Goal: Information Seeking & Learning: Learn about a topic

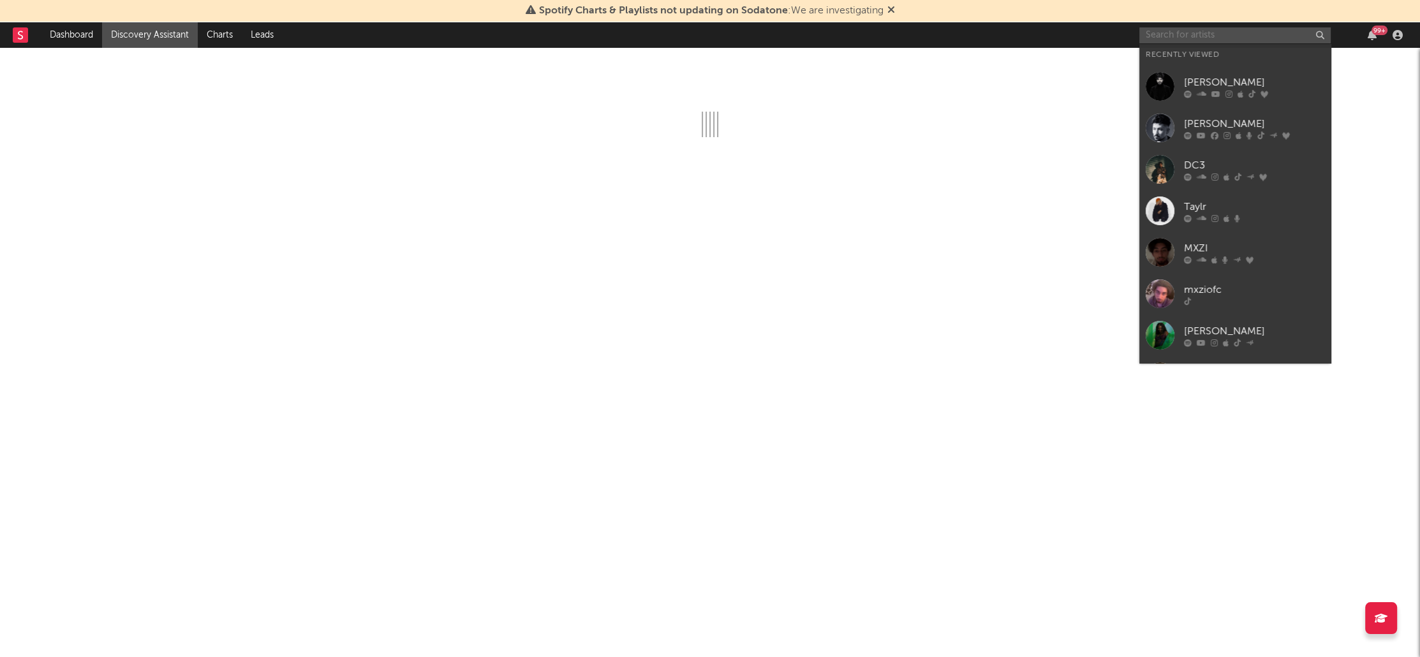
click at [1179, 36] on input "text" at bounding box center [1234, 35] width 191 height 16
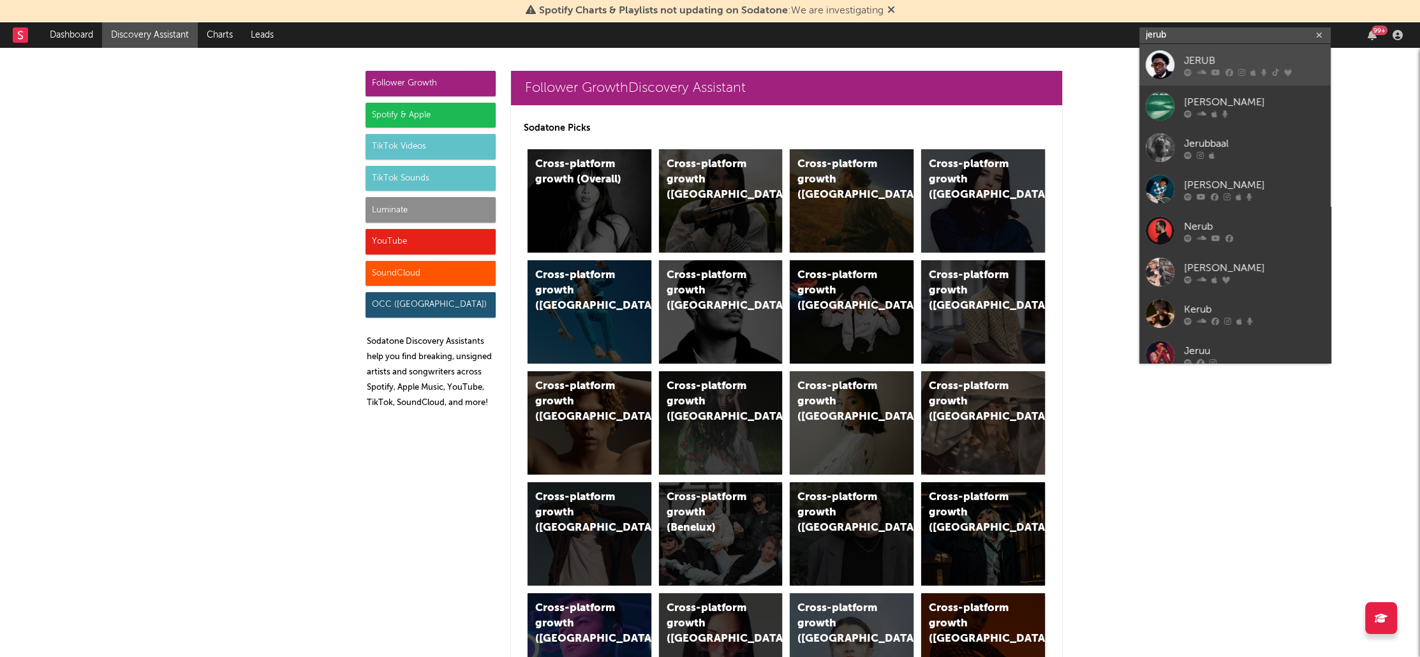
type input "jerub"
click at [1215, 66] on div "JERUB" at bounding box center [1254, 61] width 140 height 15
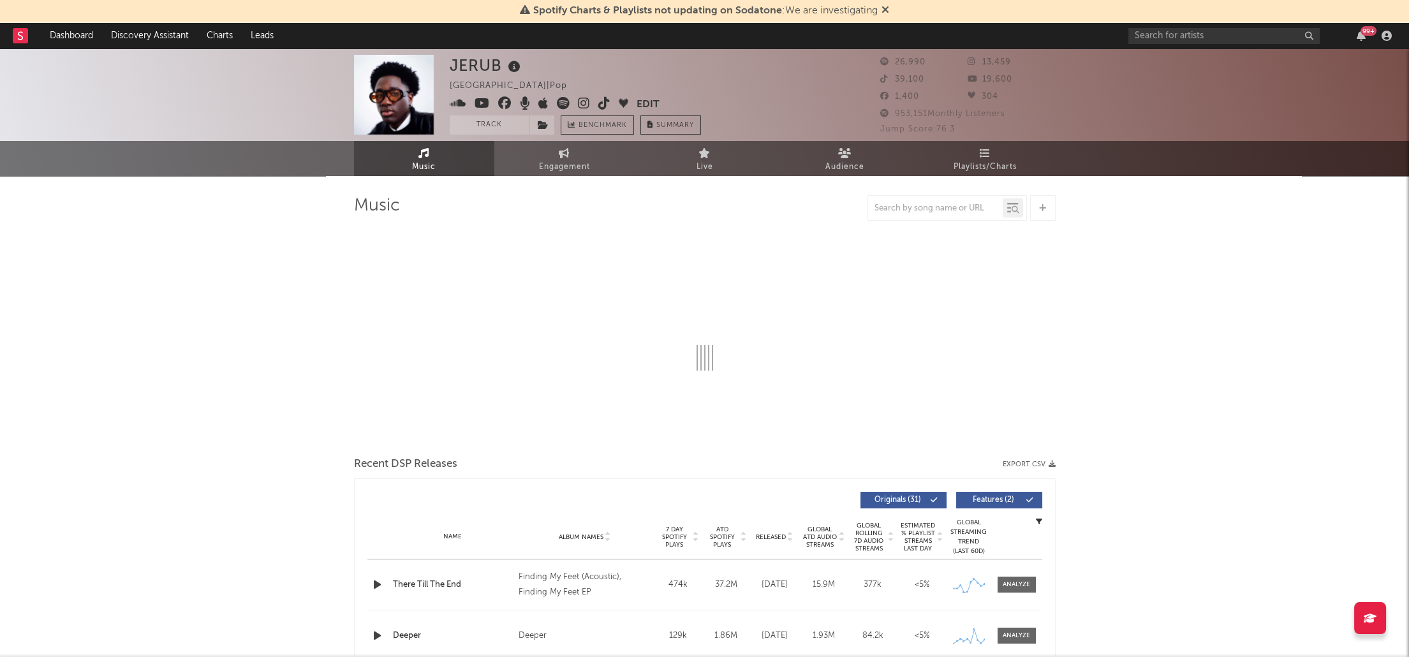
click at [884, 9] on icon at bounding box center [886, 9] width 8 height 10
select select "6m"
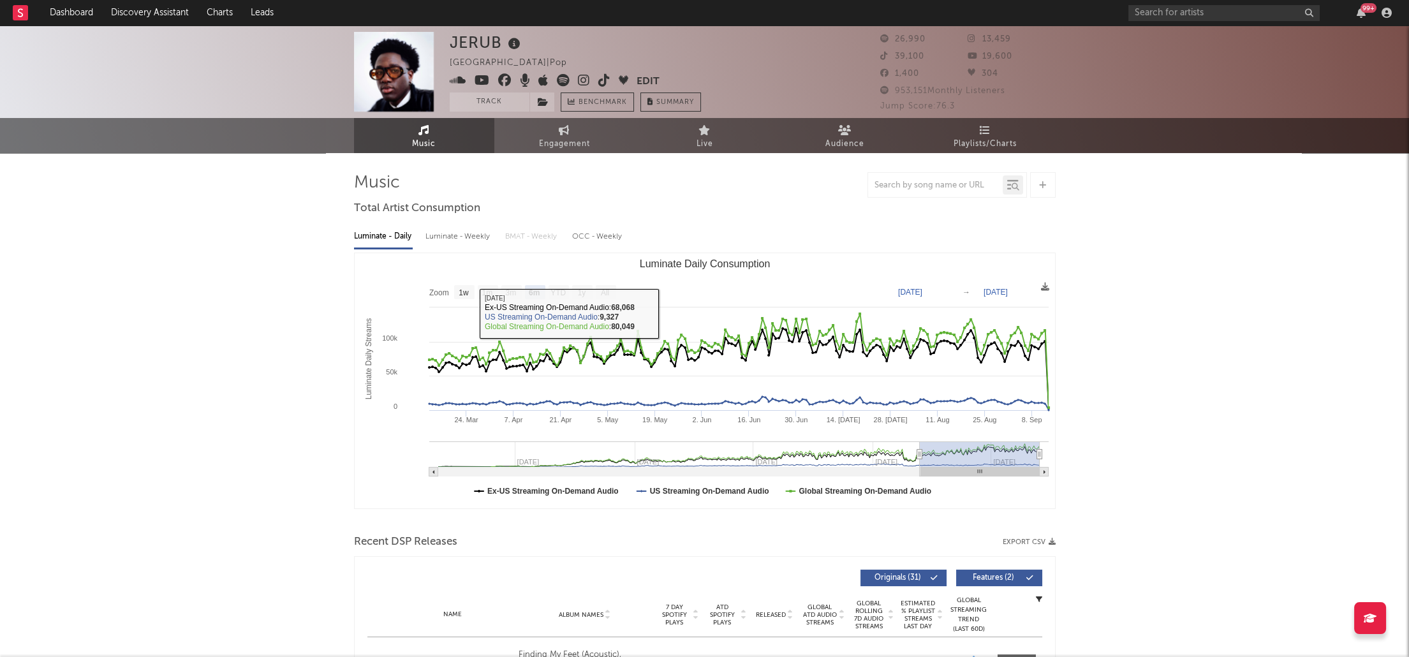
click at [461, 238] on div "Luminate - Weekly" at bounding box center [459, 237] width 67 height 22
select select "6m"
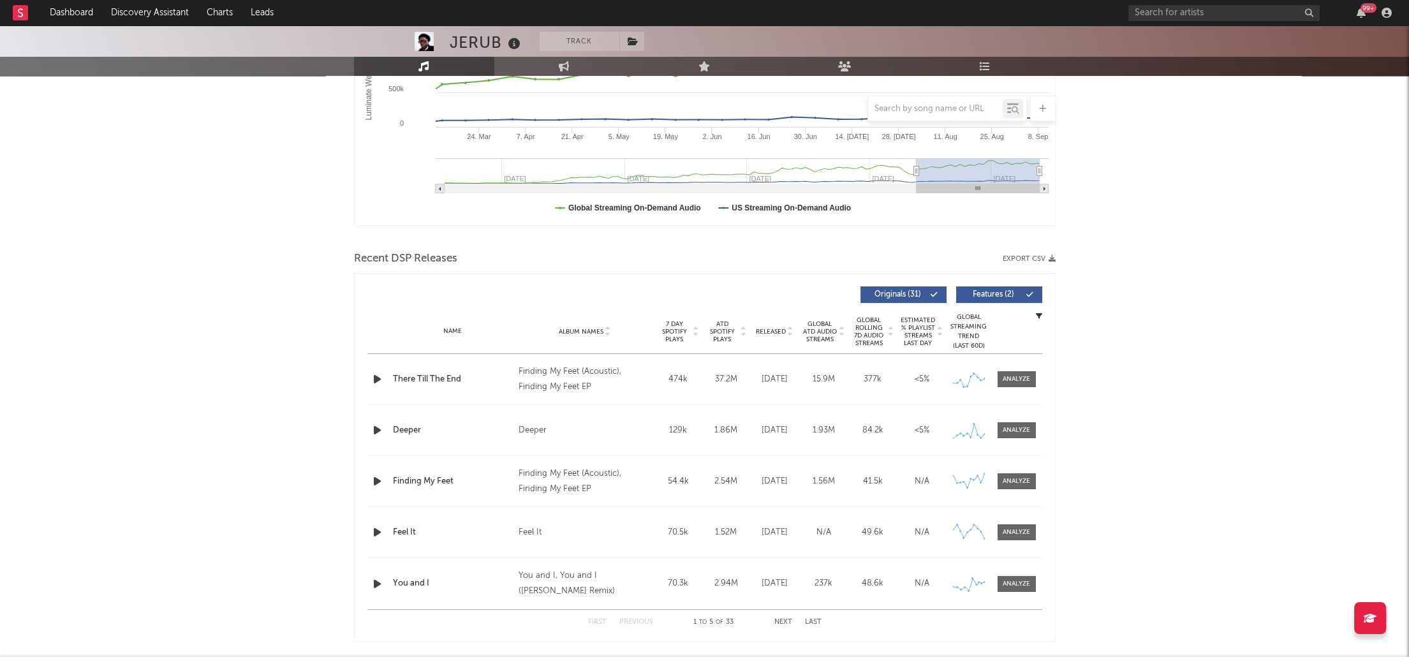
scroll to position [354, 0]
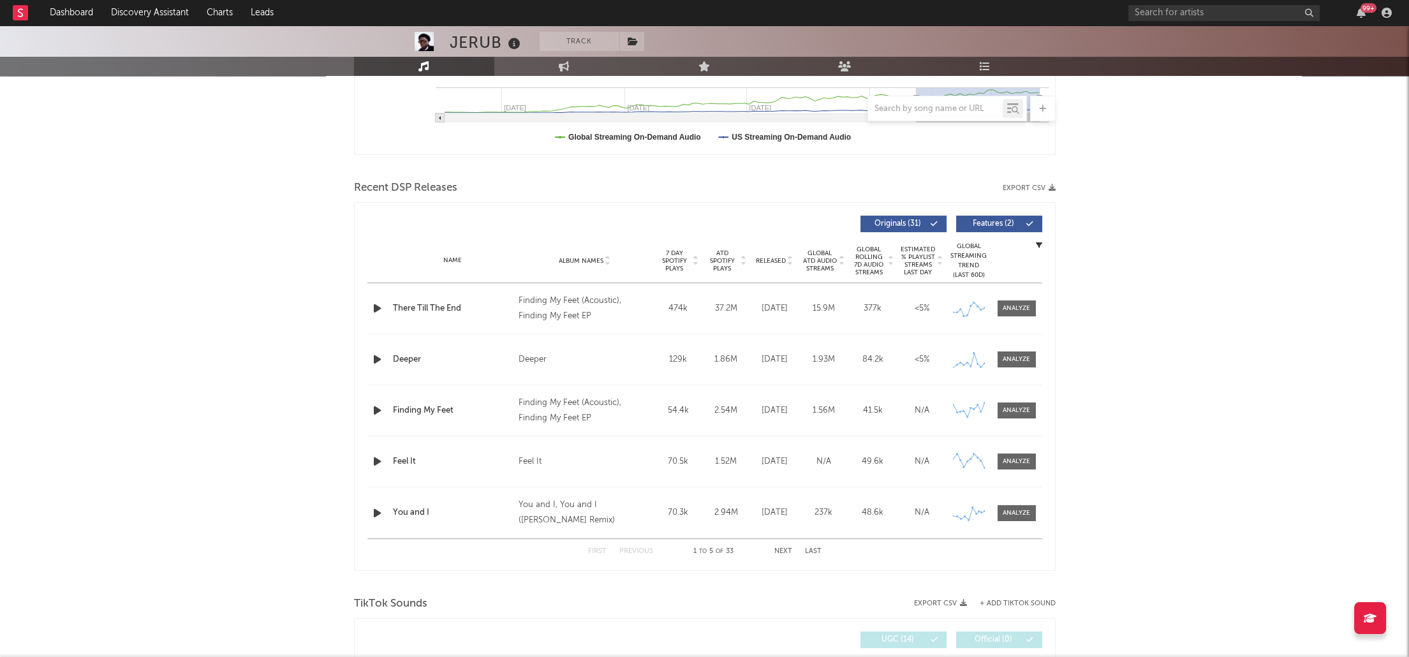
click at [435, 304] on div "There Till The End" at bounding box center [452, 308] width 119 height 13
click at [1021, 304] on div at bounding box center [1016, 309] width 27 height 10
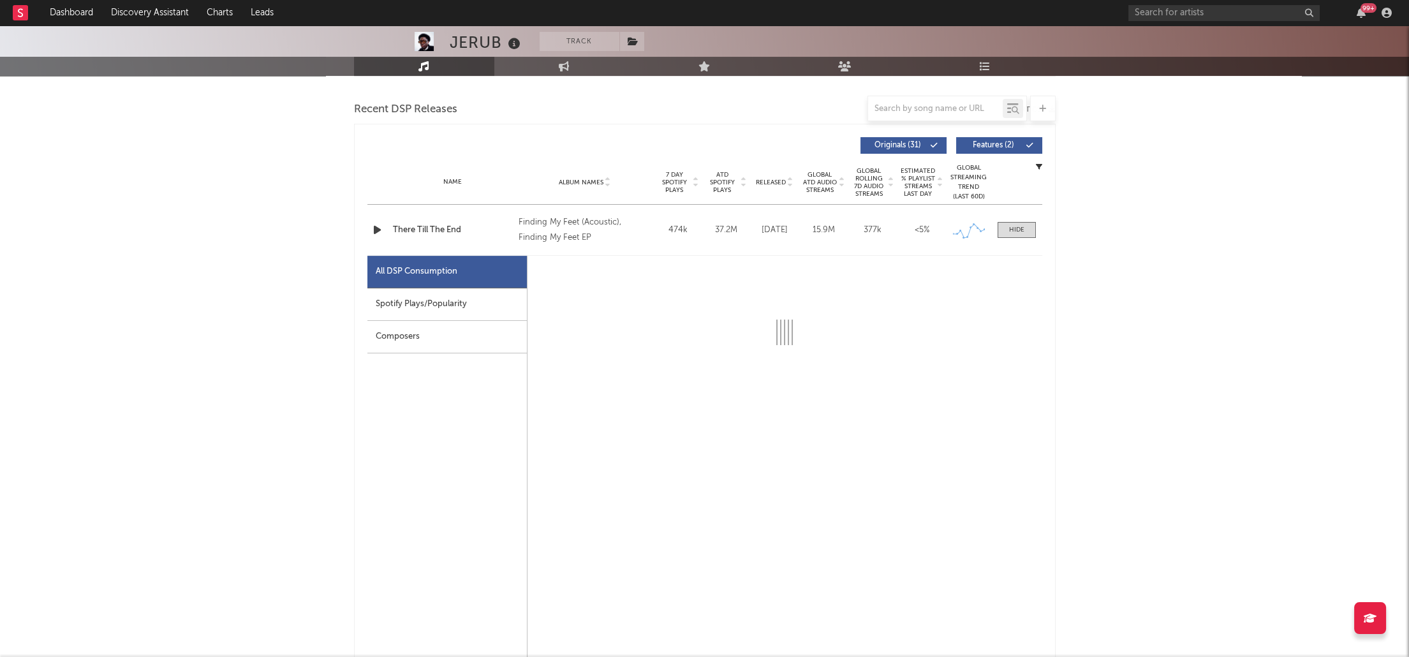
select select "6m"
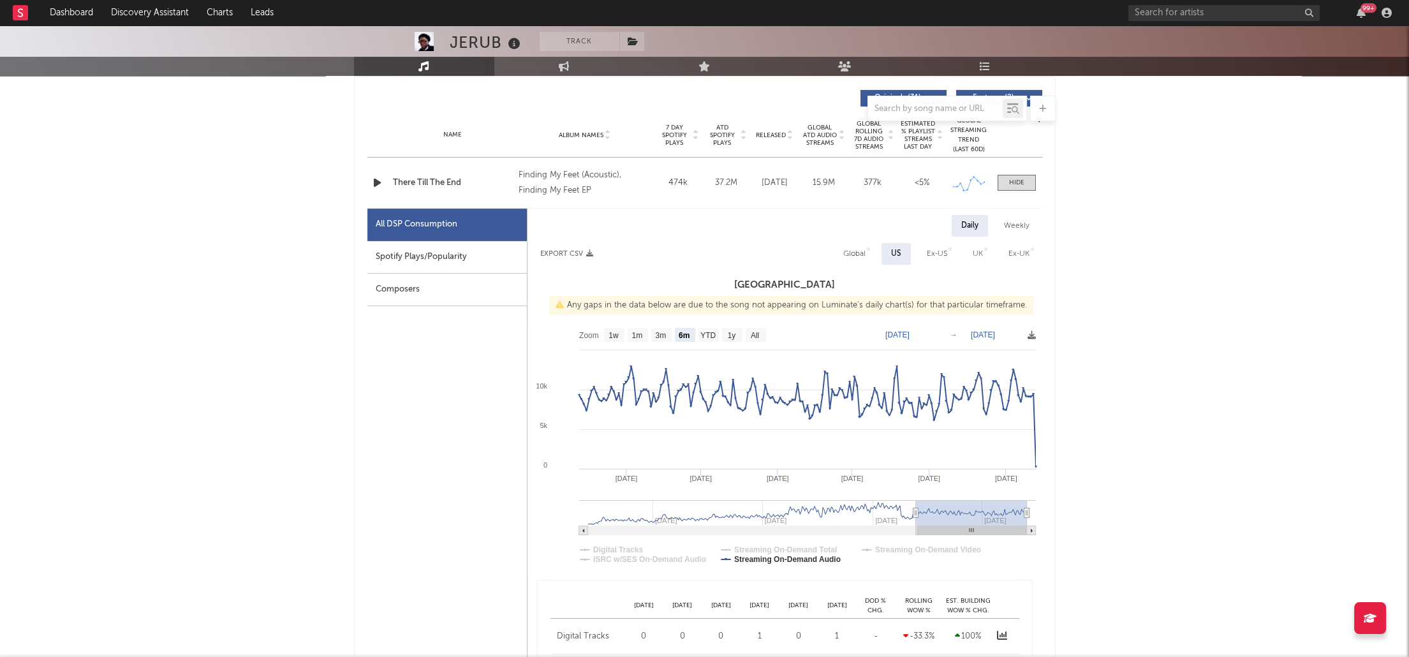
scroll to position [496, 0]
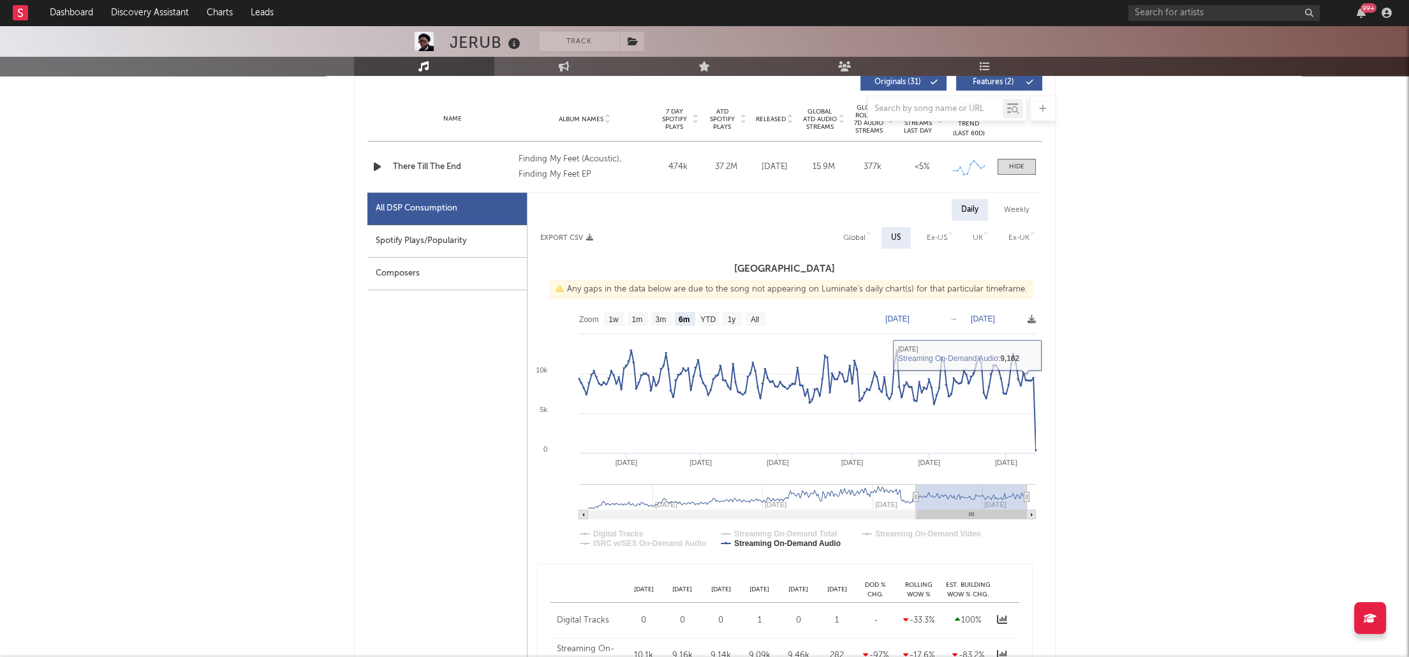
click at [852, 234] on div "Global" at bounding box center [854, 237] width 22 height 15
select select "6m"
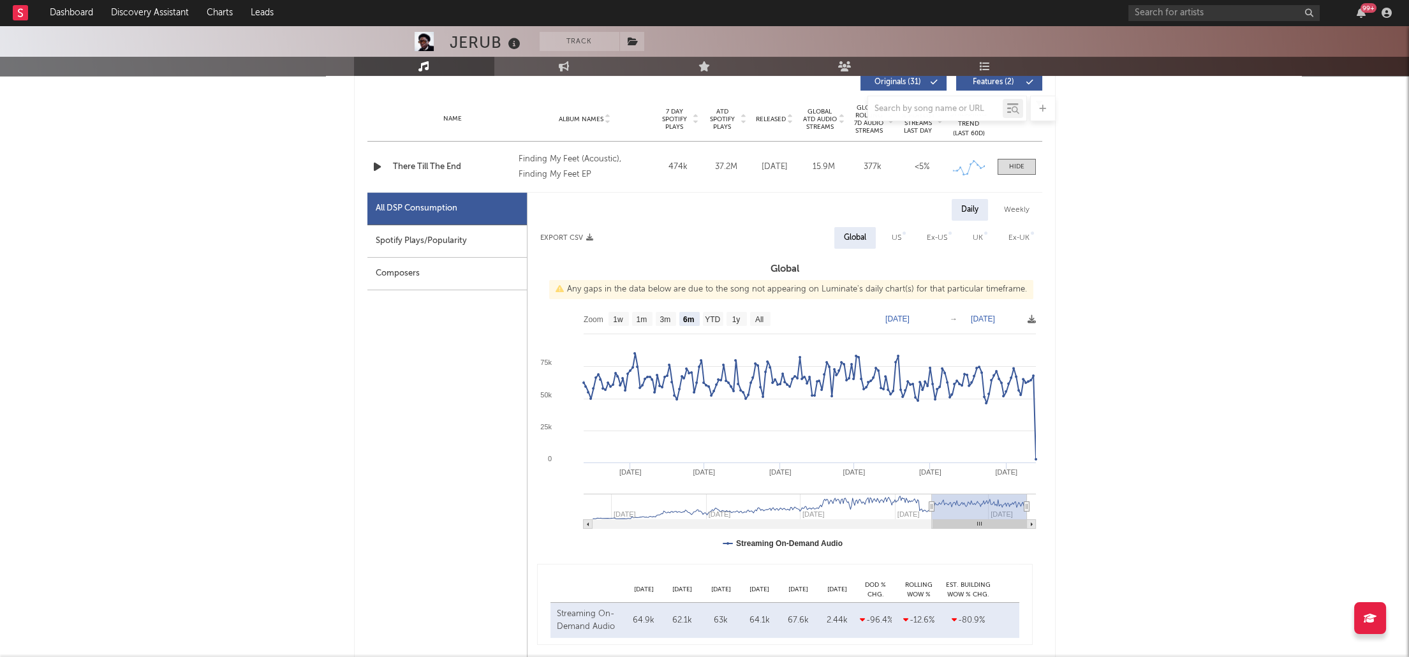
click at [376, 165] on icon "button" at bounding box center [377, 167] width 13 height 16
click at [376, 165] on icon "button" at bounding box center [377, 167] width 12 height 16
click at [1002, 166] on span at bounding box center [1017, 167] width 38 height 16
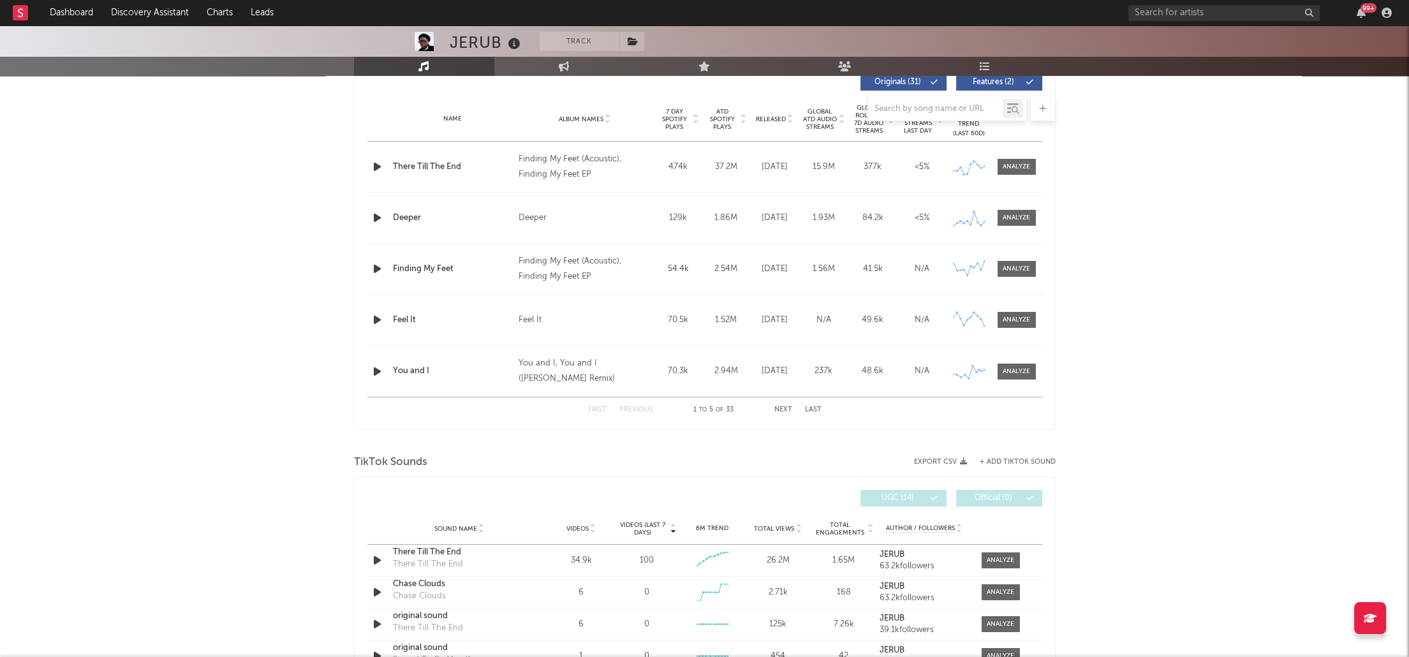
click at [820, 116] on div at bounding box center [705, 109] width 702 height 26
click at [822, 122] on span "Global ATD Audio Streams" at bounding box center [820, 119] width 35 height 23
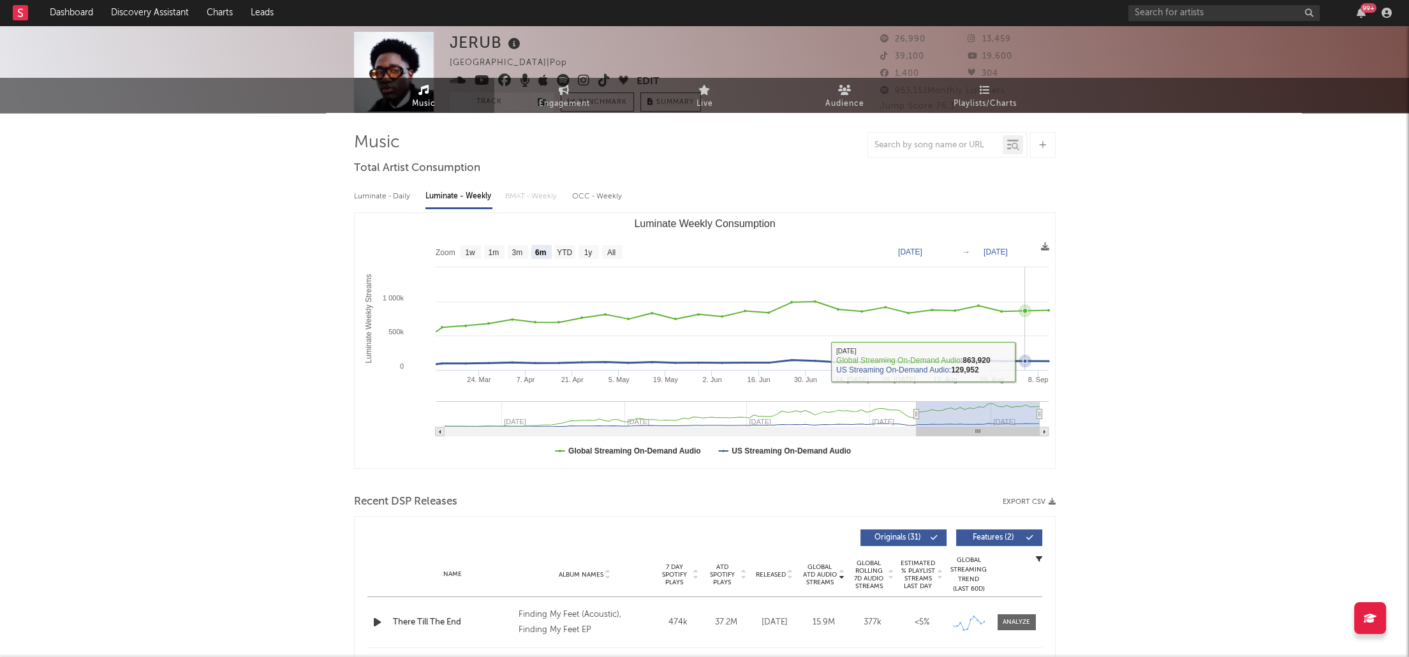
scroll to position [0, 0]
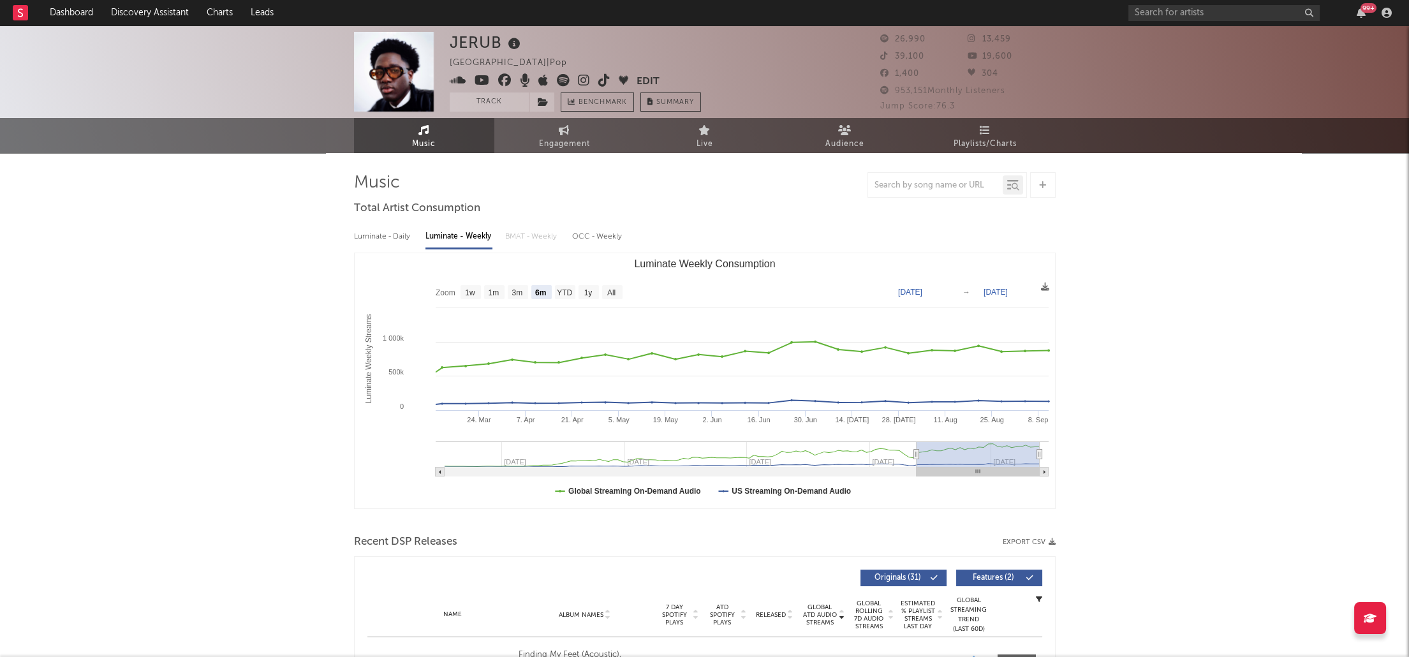
click at [605, 234] on div "OCC - Weekly" at bounding box center [597, 237] width 51 height 22
select select "6m"
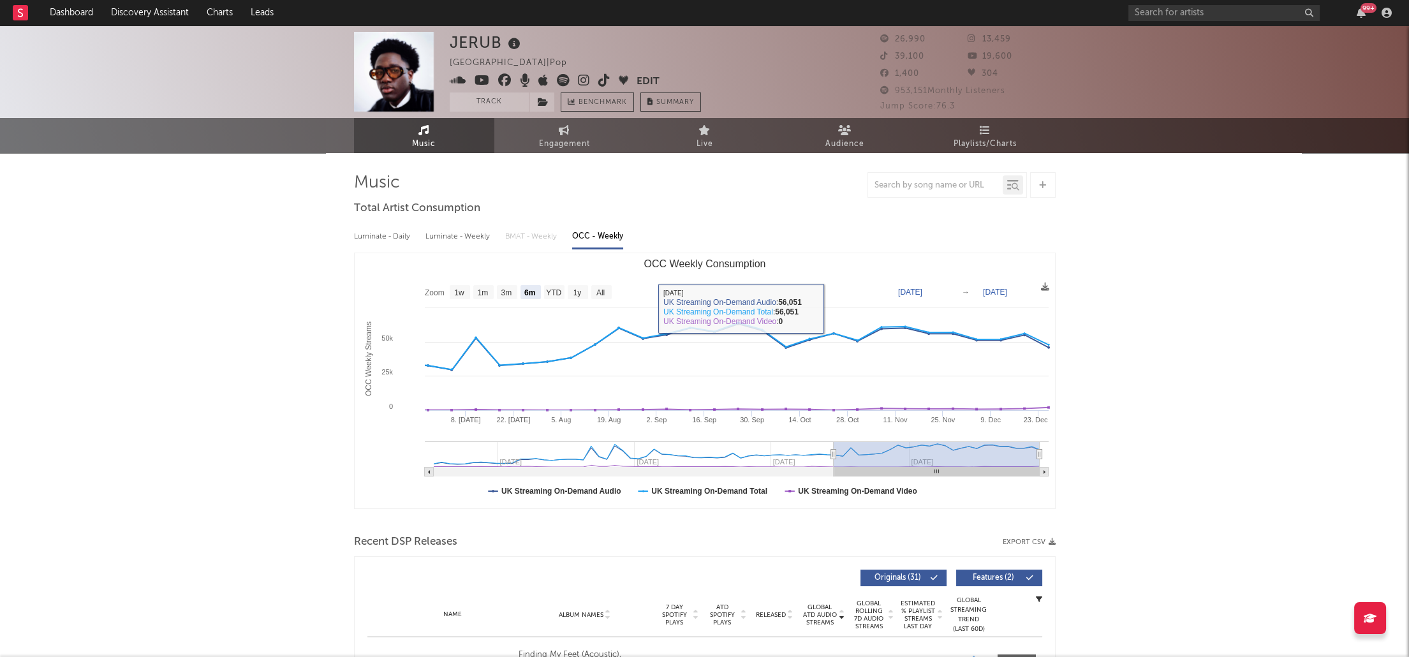
click at [475, 233] on div "Luminate - Weekly" at bounding box center [459, 237] width 67 height 22
select select "6m"
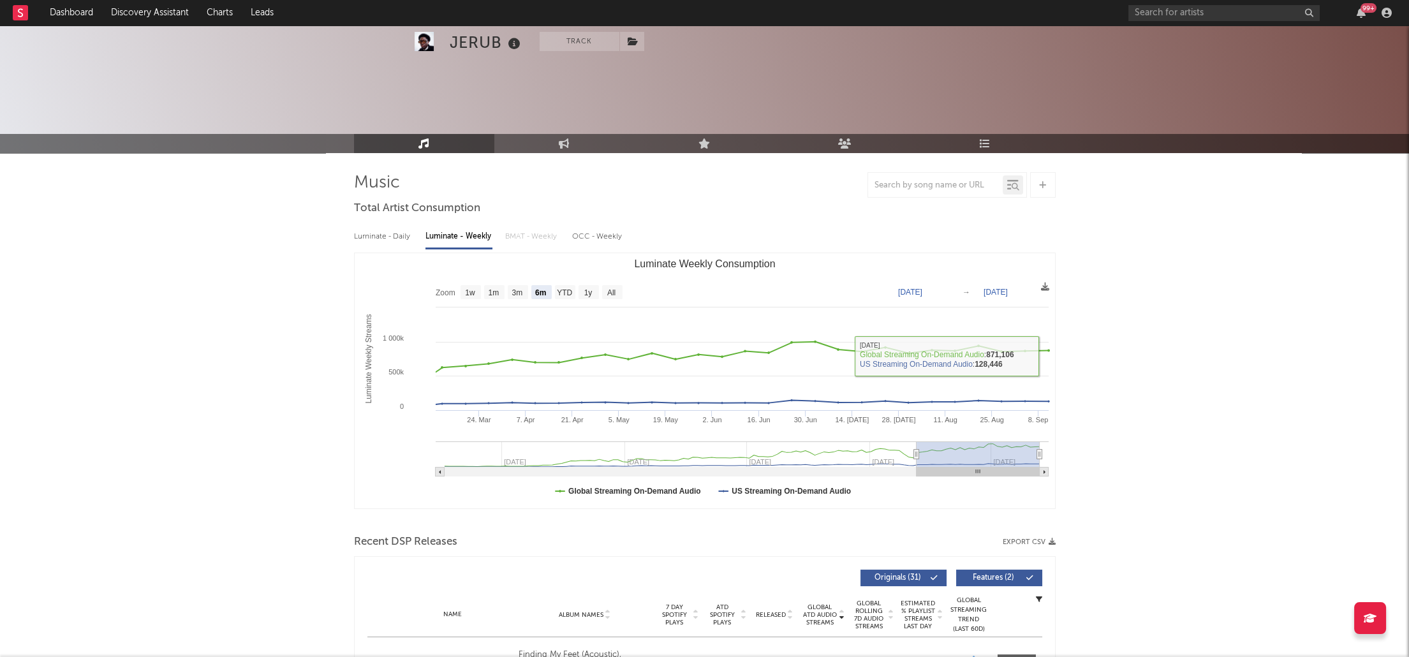
scroll to position [142, 0]
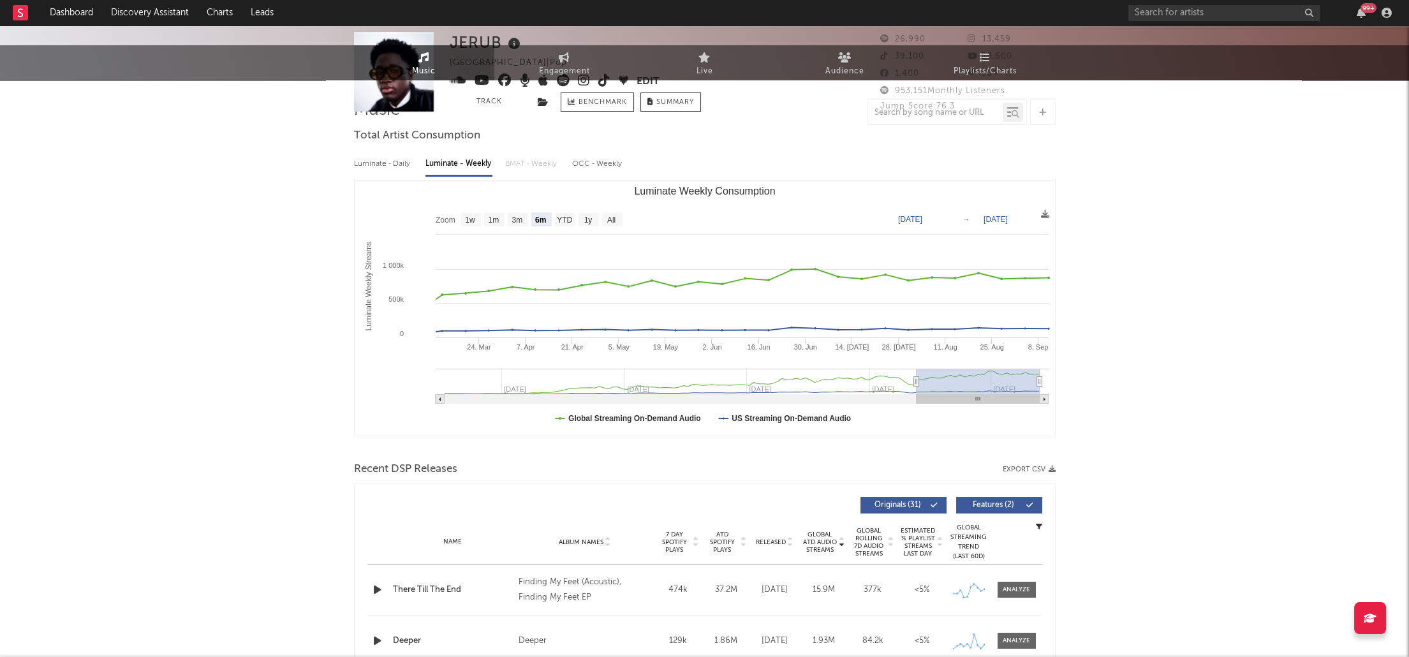
scroll to position [0, 0]
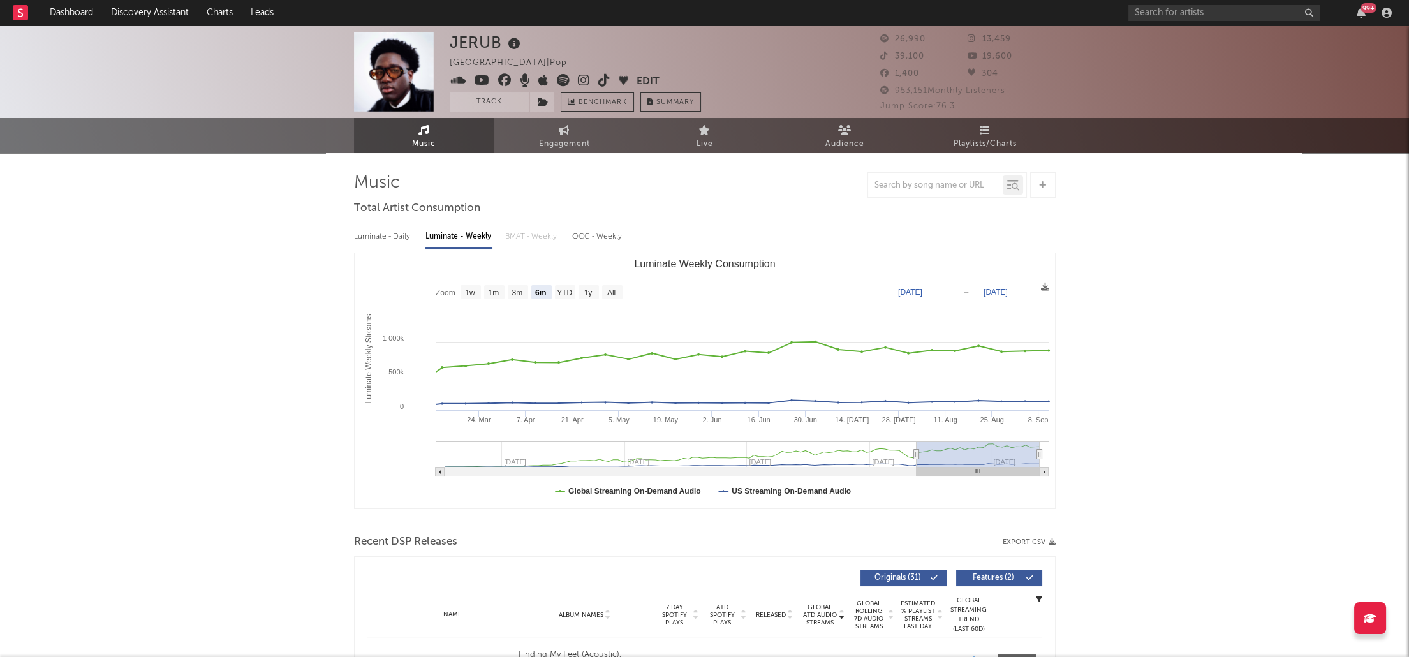
click at [583, 238] on div "OCC - Weekly" at bounding box center [597, 237] width 51 height 22
select select "6m"
